Goal: Entertainment & Leisure: Consume media (video, audio)

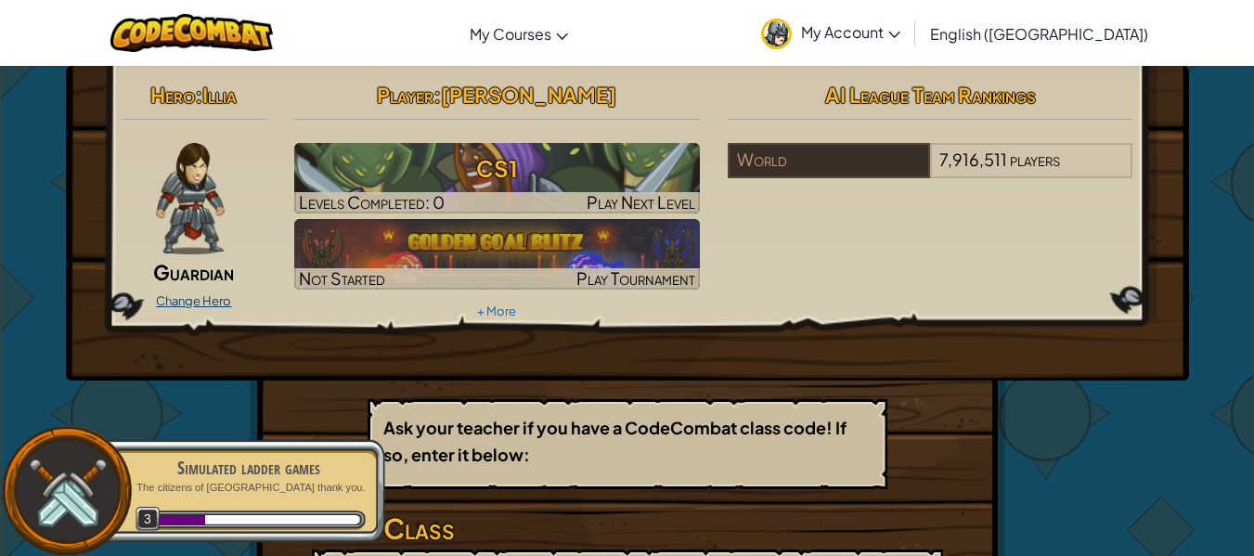
click at [166, 302] on link "Change Hero" at bounding box center [193, 300] width 75 height 15
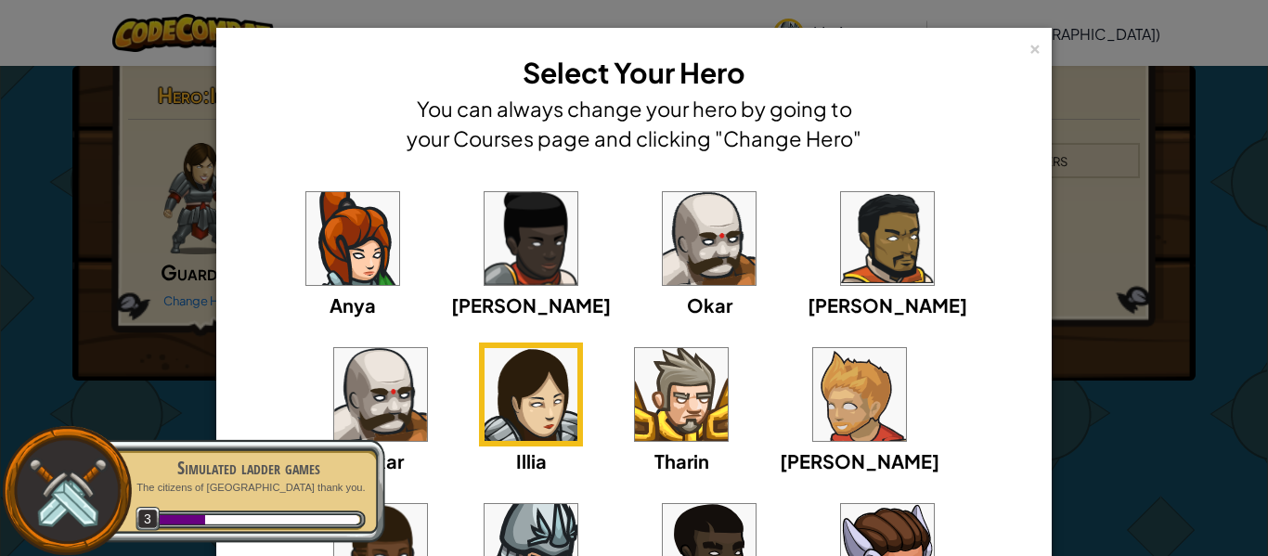
click at [577, 504] on img at bounding box center [531, 550] width 93 height 93
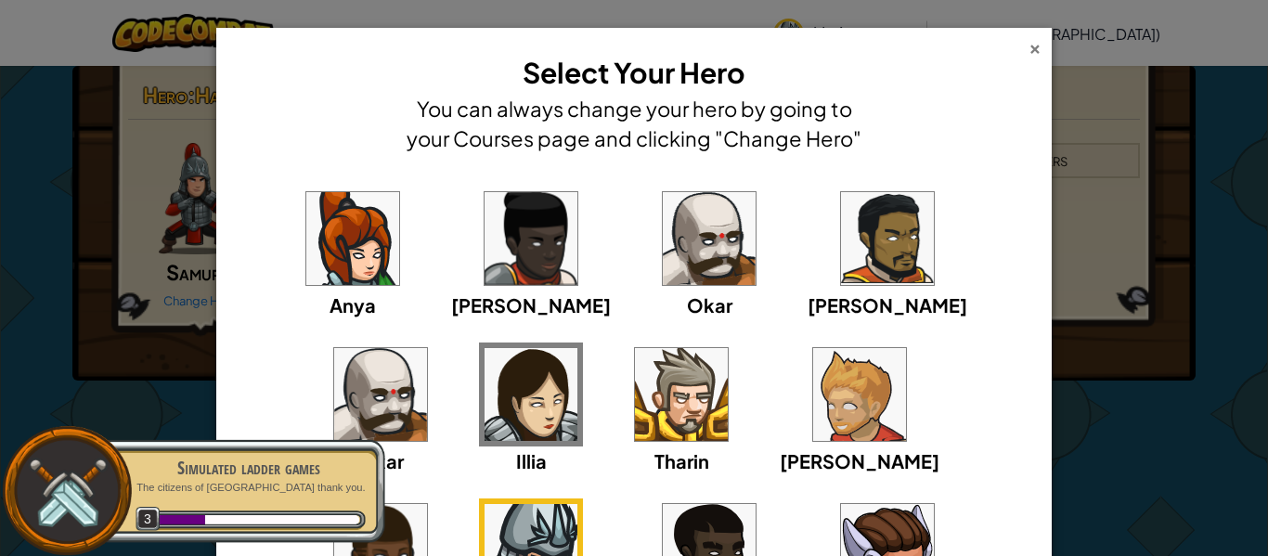
click at [1028, 41] on div "×" at bounding box center [1034, 45] width 13 height 19
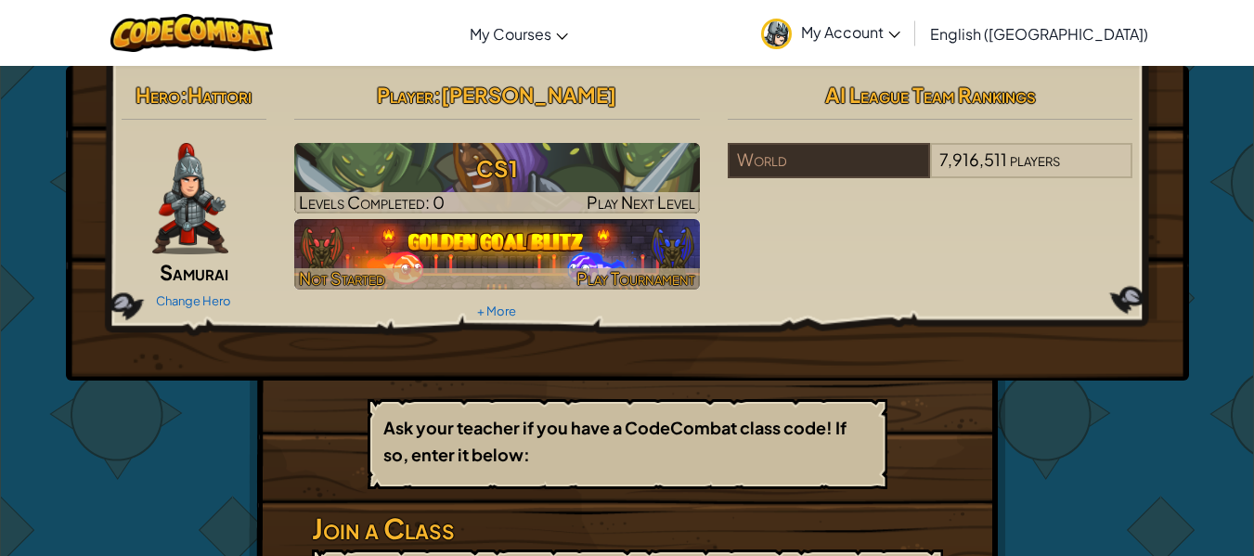
click at [494, 274] on div at bounding box center [497, 278] width 406 height 21
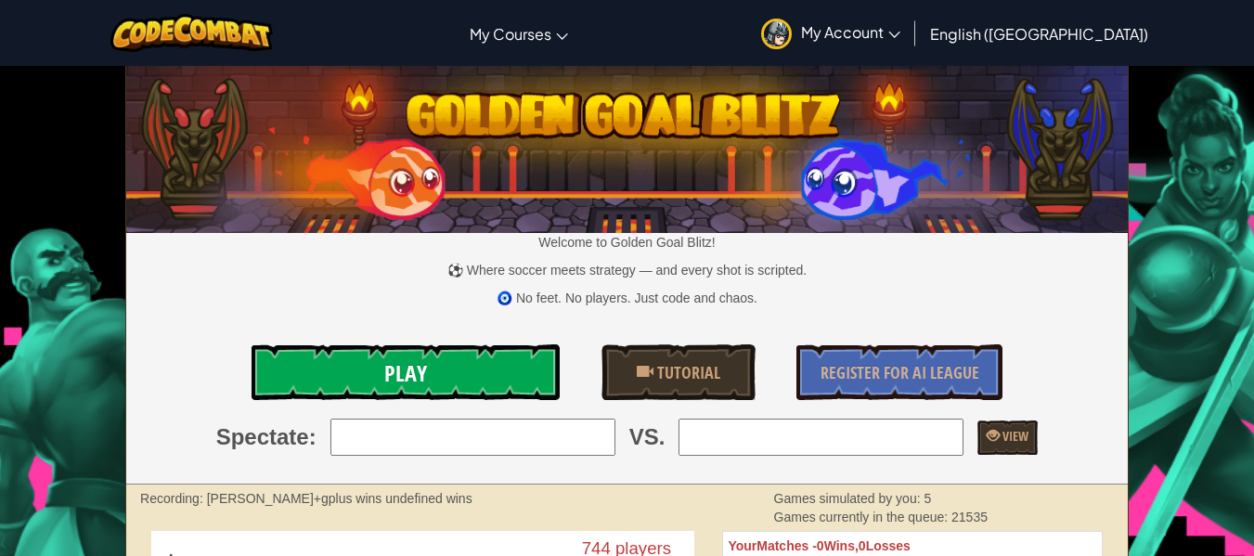
click at [367, 374] on link "Play" at bounding box center [406, 372] width 309 height 56
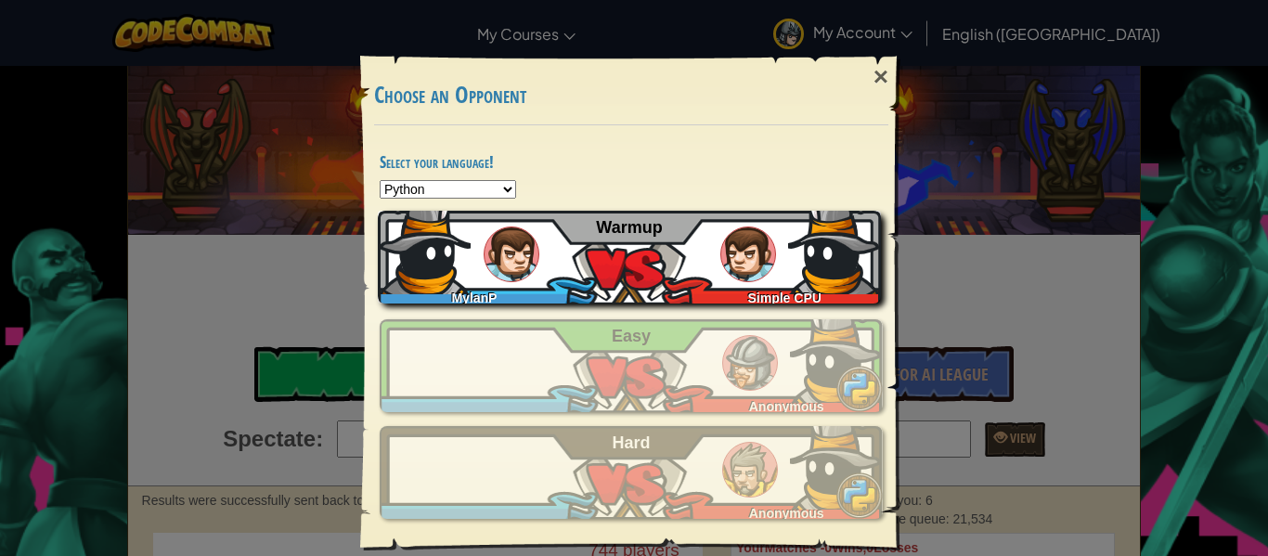
click at [707, 295] on div "Simple CPU" at bounding box center [779, 294] width 201 height 19
